Goal: Transaction & Acquisition: Purchase product/service

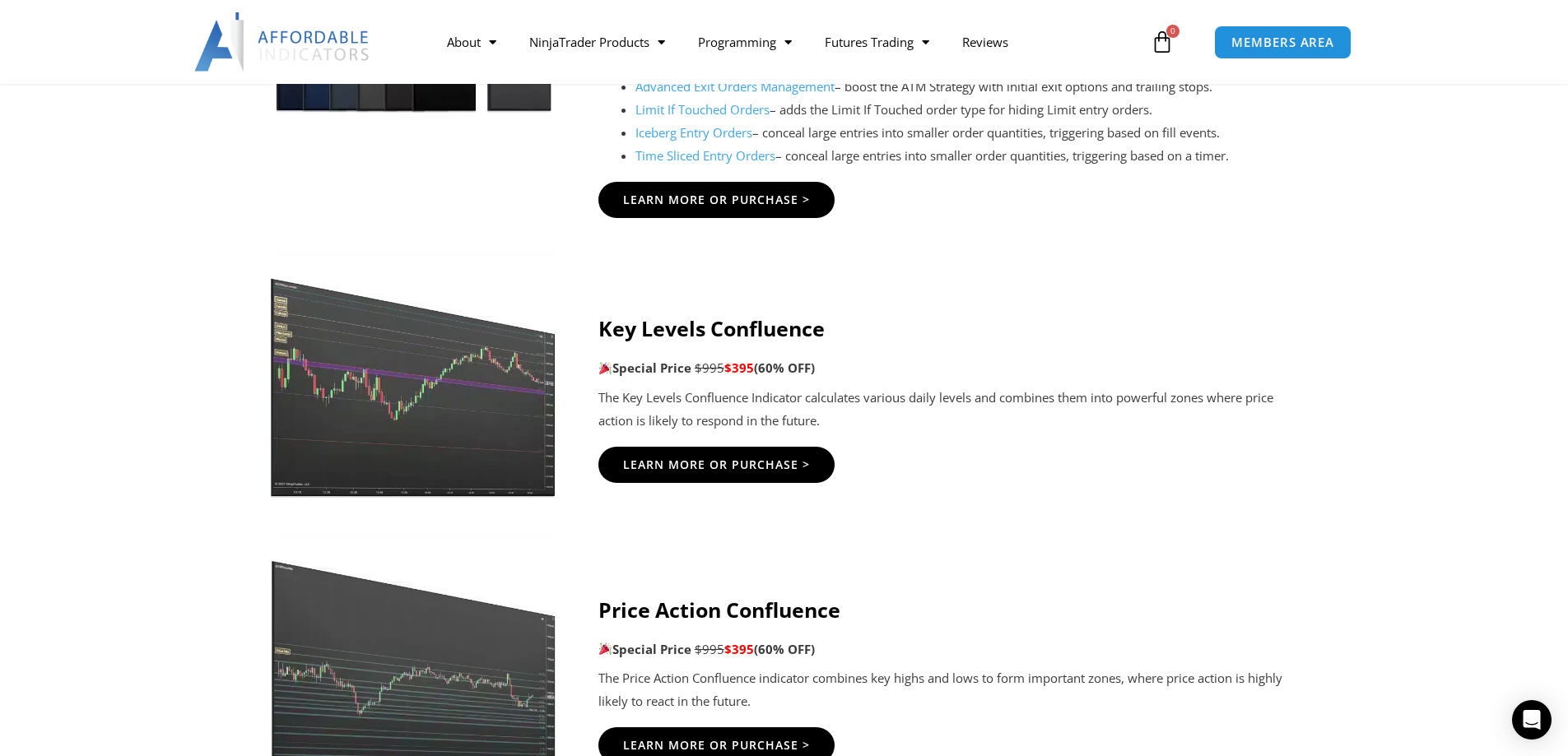
scroll to position [2139, 0]
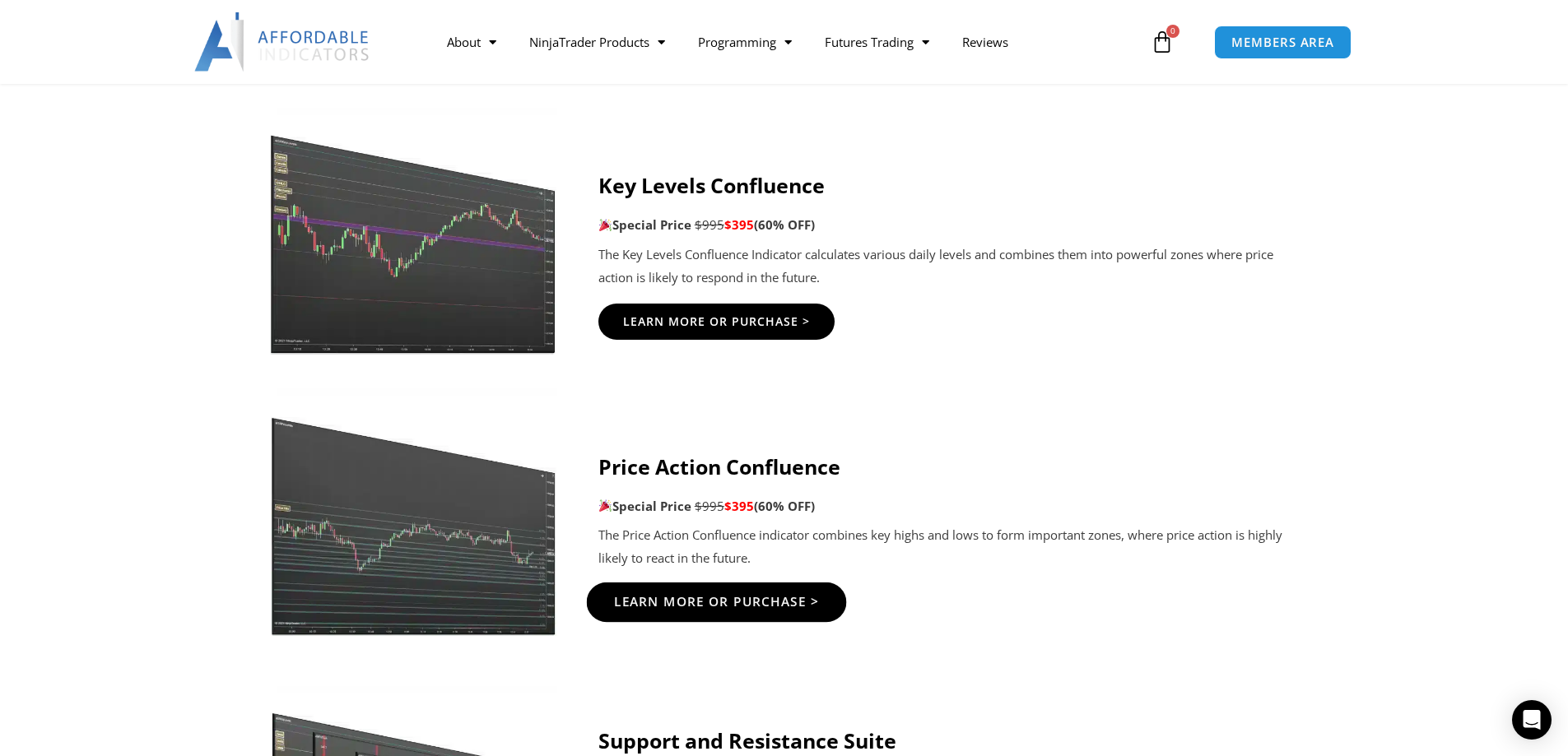
click at [755, 598] on span "Learn More Or Purchase >" at bounding box center [716, 602] width 206 height 13
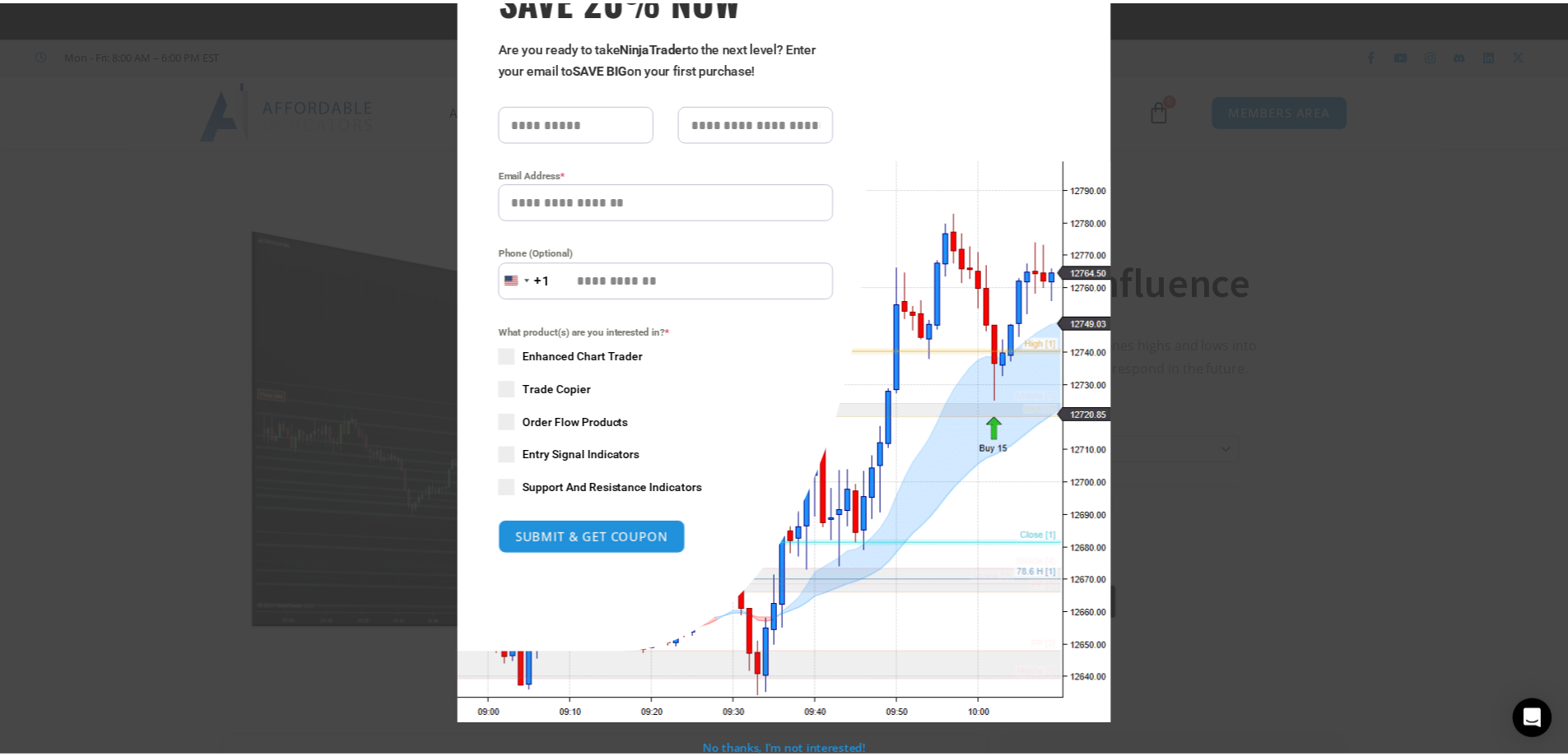
scroll to position [129, 0]
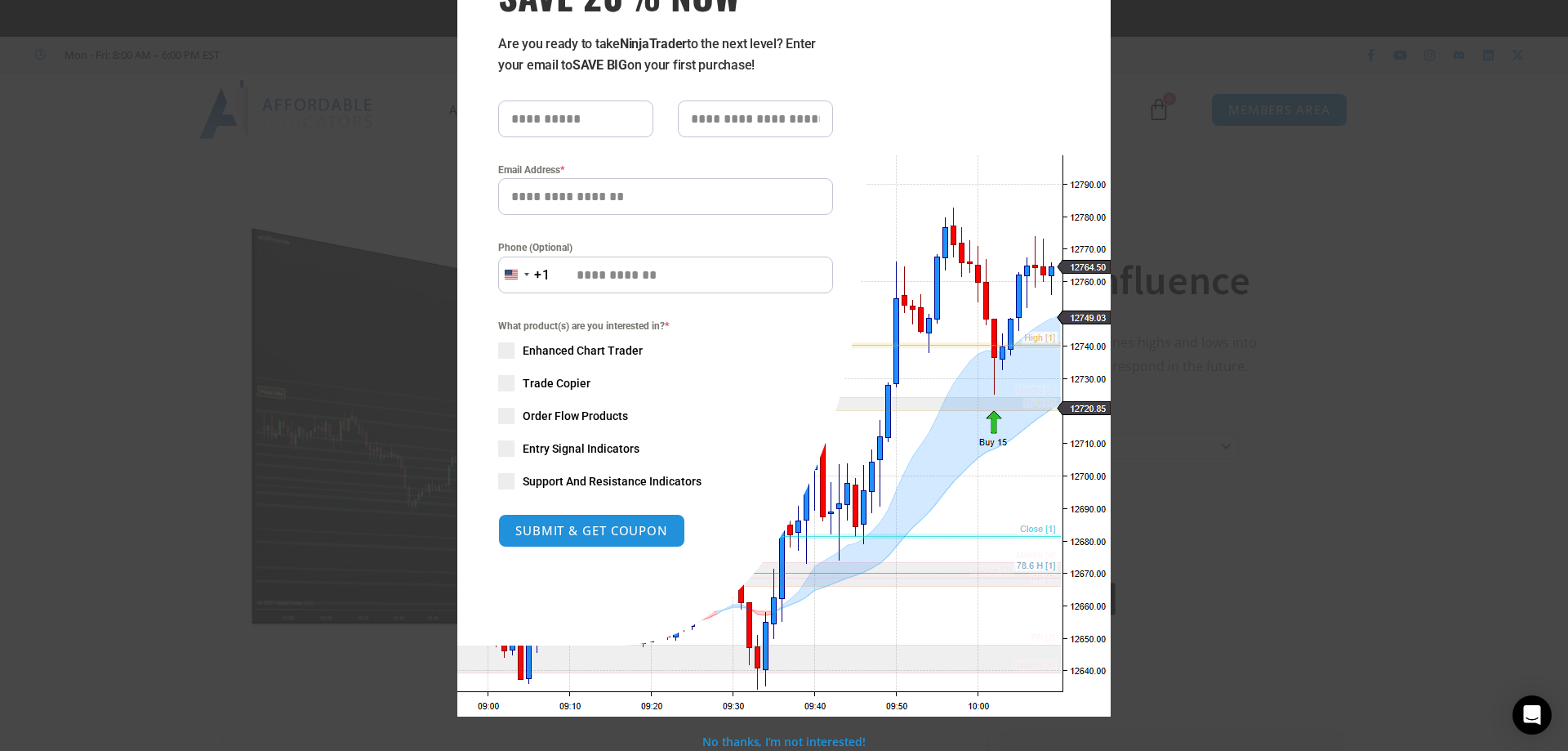
click at [1221, 301] on div "Close this module SAVE 20% NOW Are you ready to take NinjaTrader to the next le…" at bounding box center [784, 376] width 1568 height 751
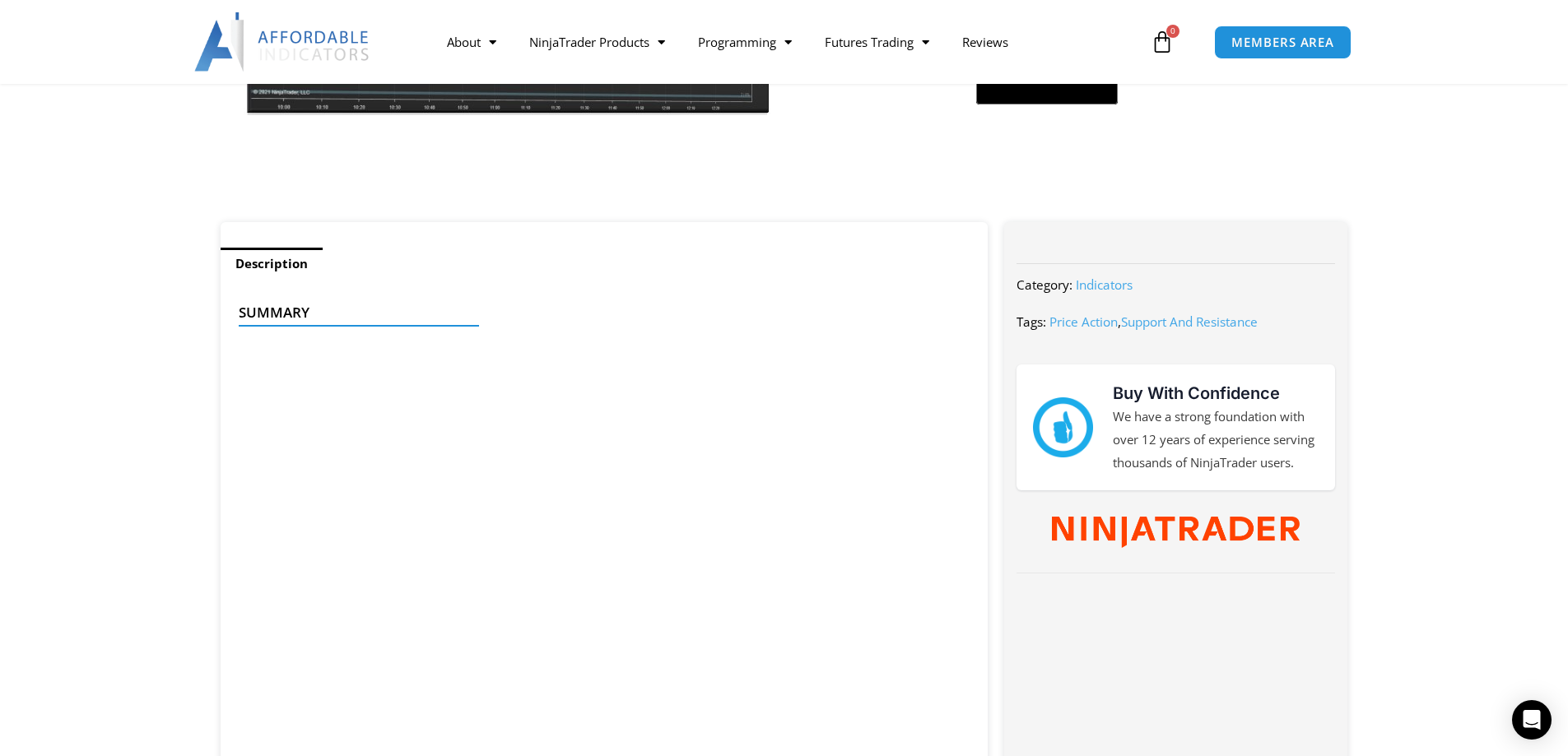
scroll to position [658, 0]
